Goal: Use online tool/utility: Use online tool/utility

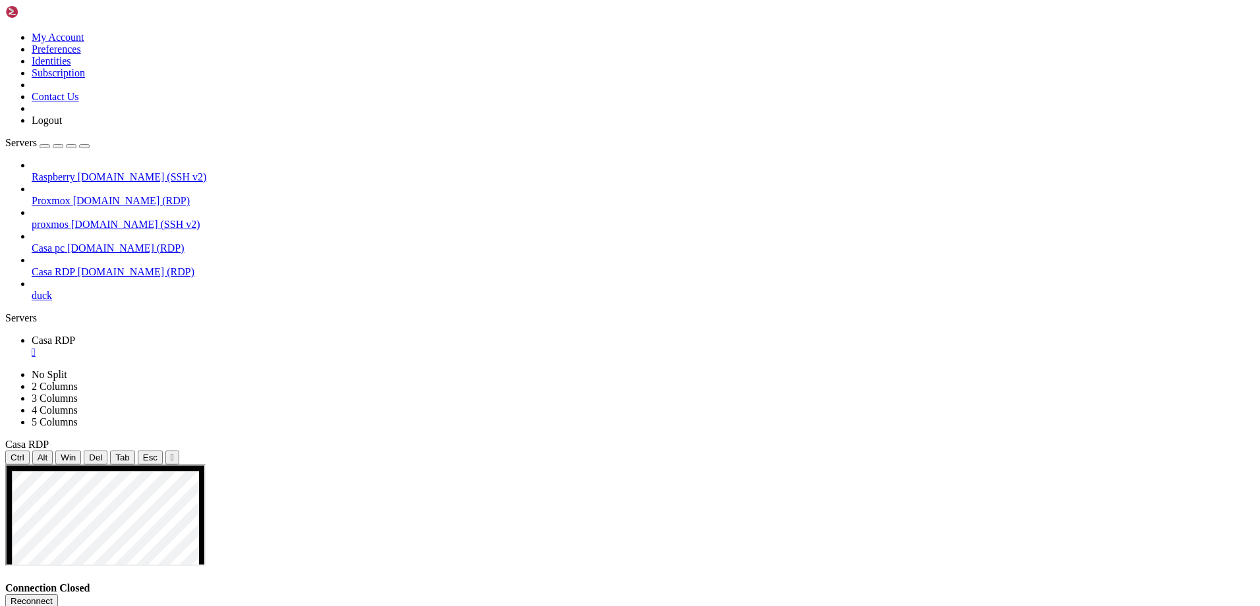
click at [58, 594] on button "Reconnect" at bounding box center [31, 601] width 53 height 14
